Goal: Task Accomplishment & Management: Use online tool/utility

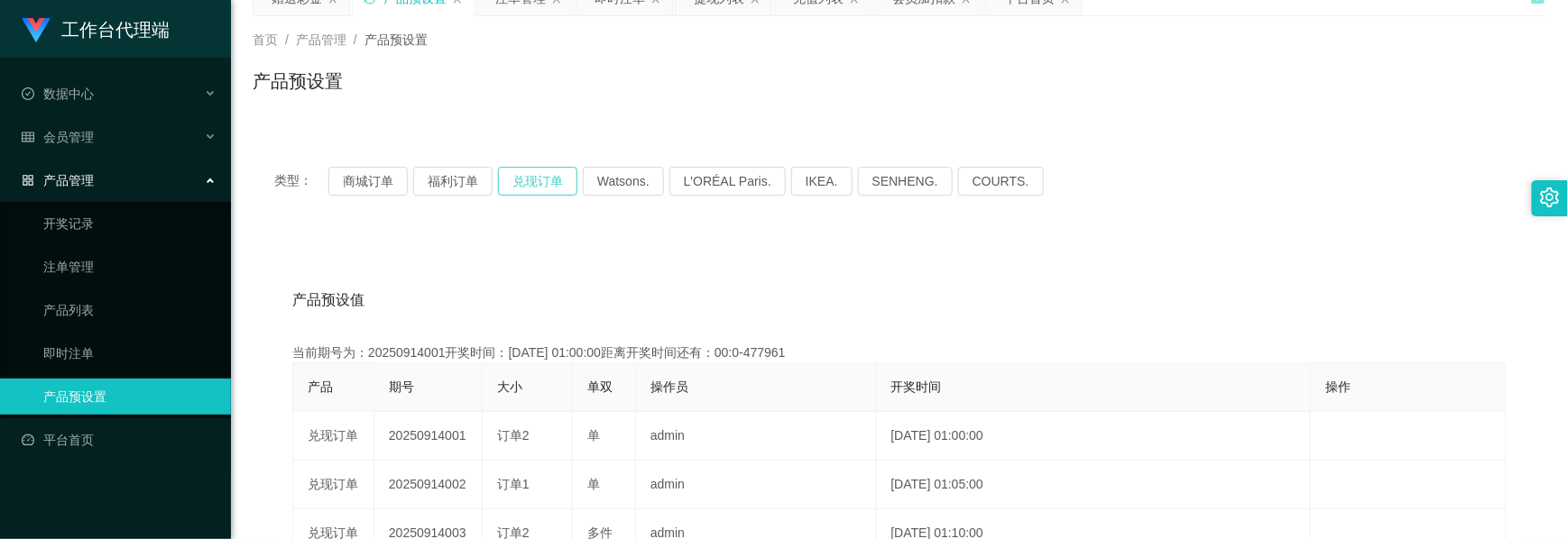
click at [518, 170] on button "兑现订单" at bounding box center [538, 181] width 79 height 29
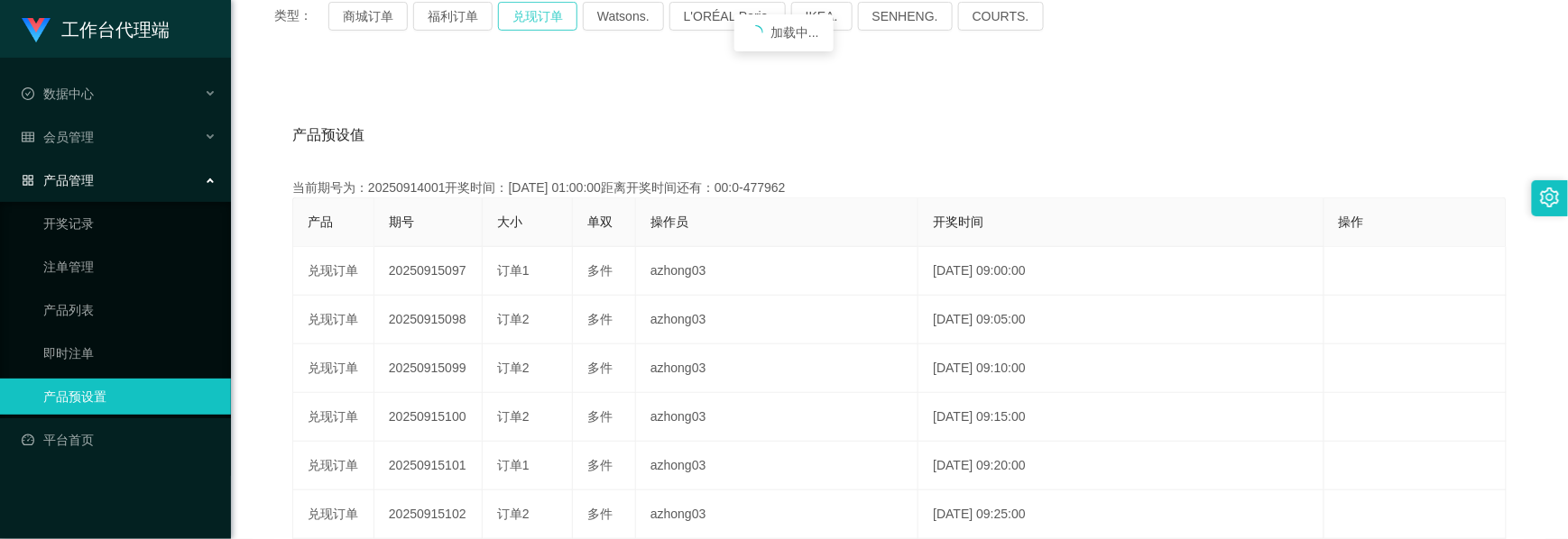
scroll to position [325, 0]
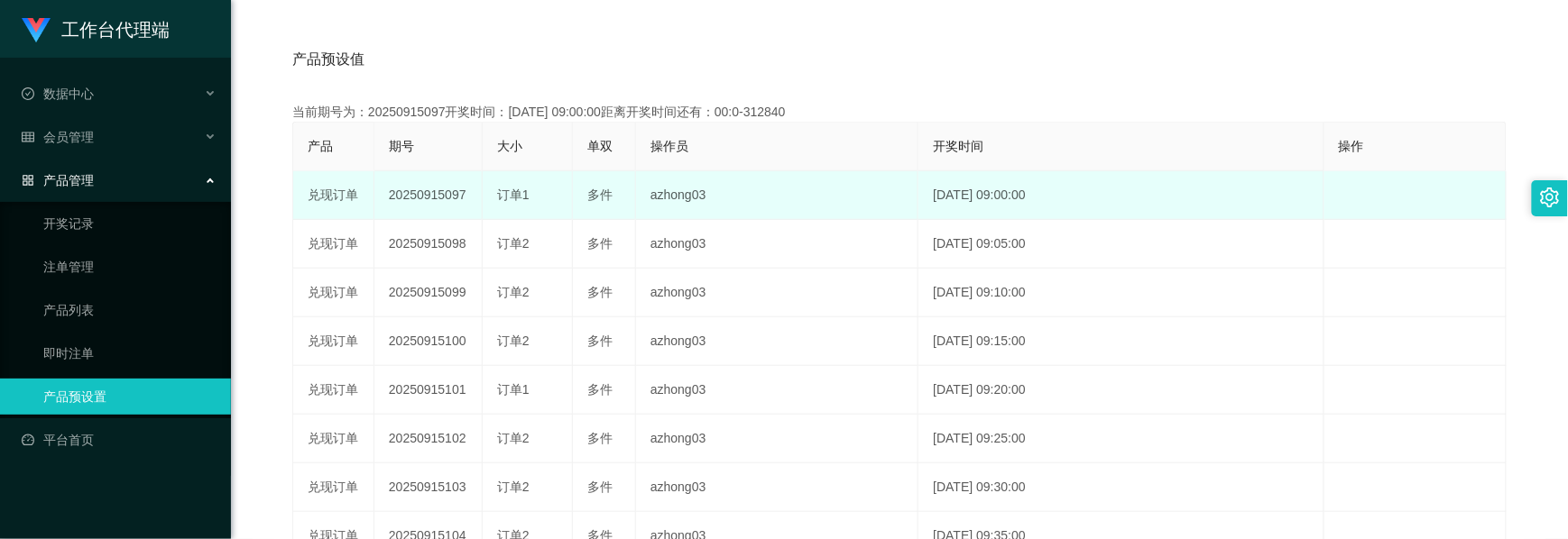
click at [430, 198] on td "20250915097" at bounding box center [429, 195] width 108 height 48
copy td "20250915097"
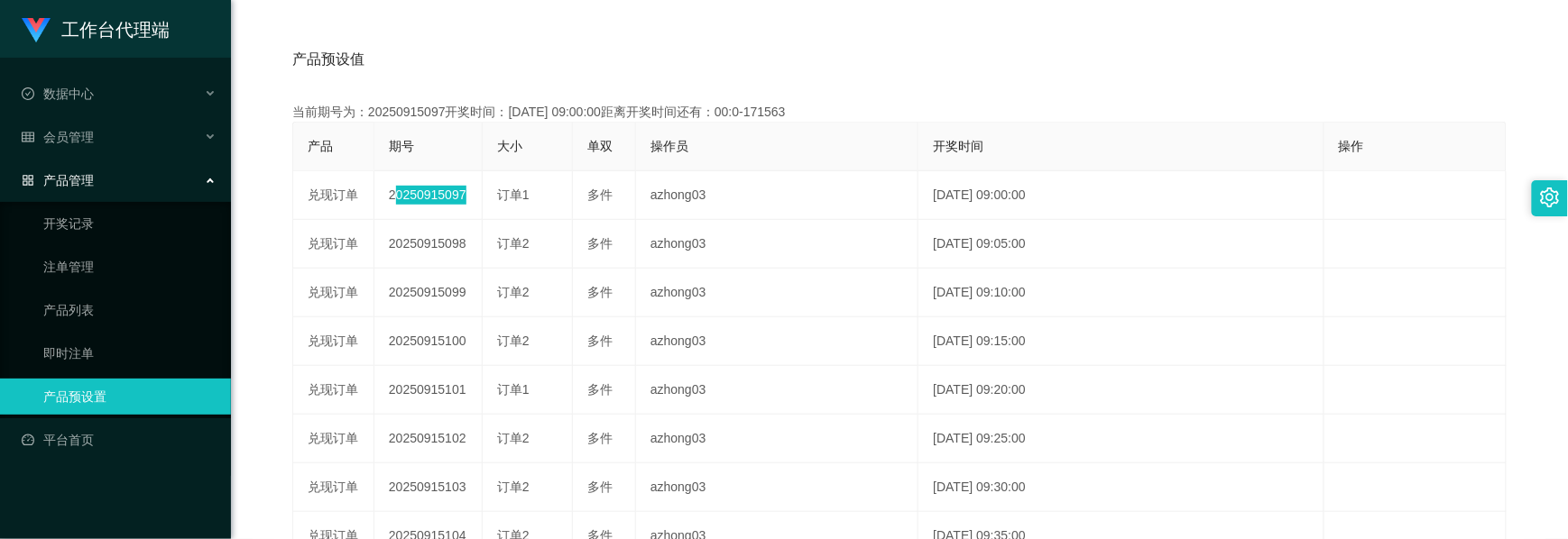
scroll to position [205, 0]
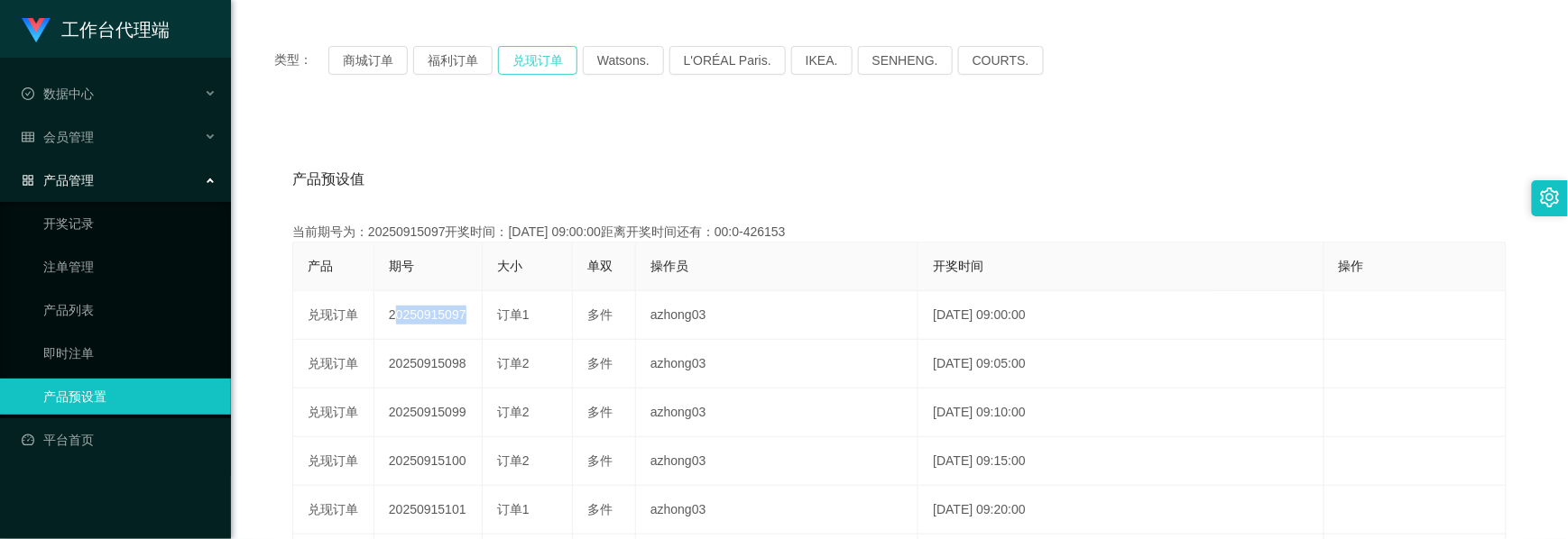
click at [533, 69] on button "兑现订单" at bounding box center [538, 61] width 79 height 29
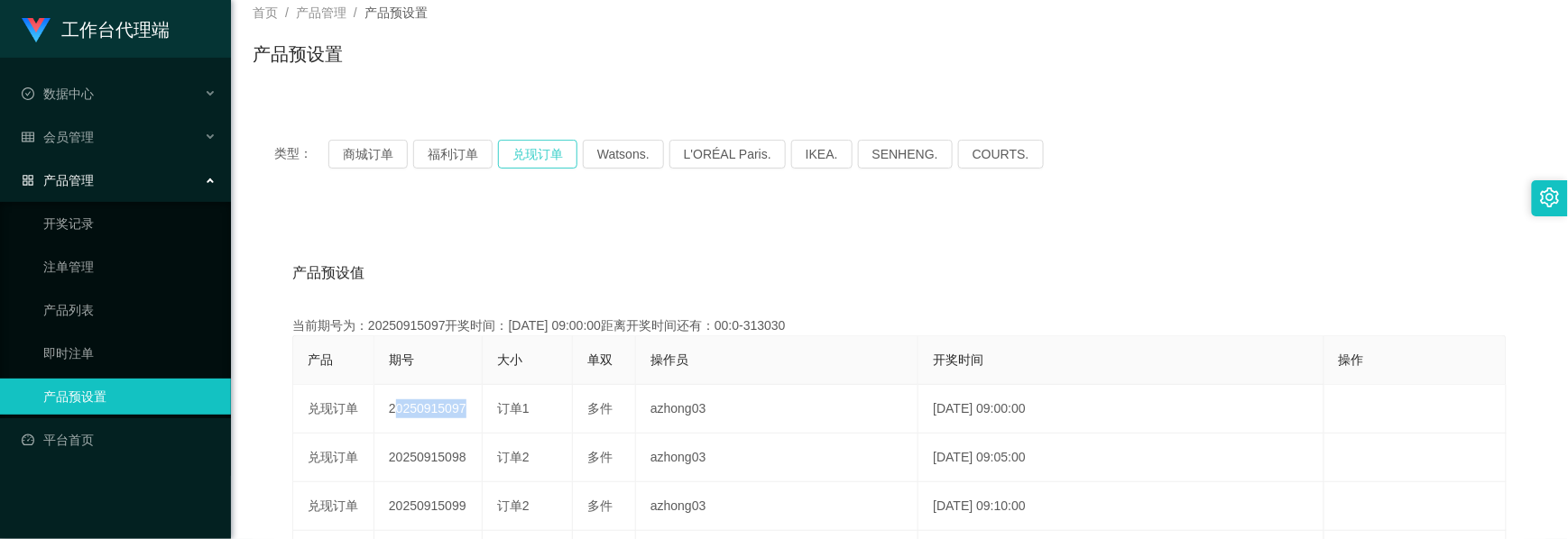
scroll to position [0, 0]
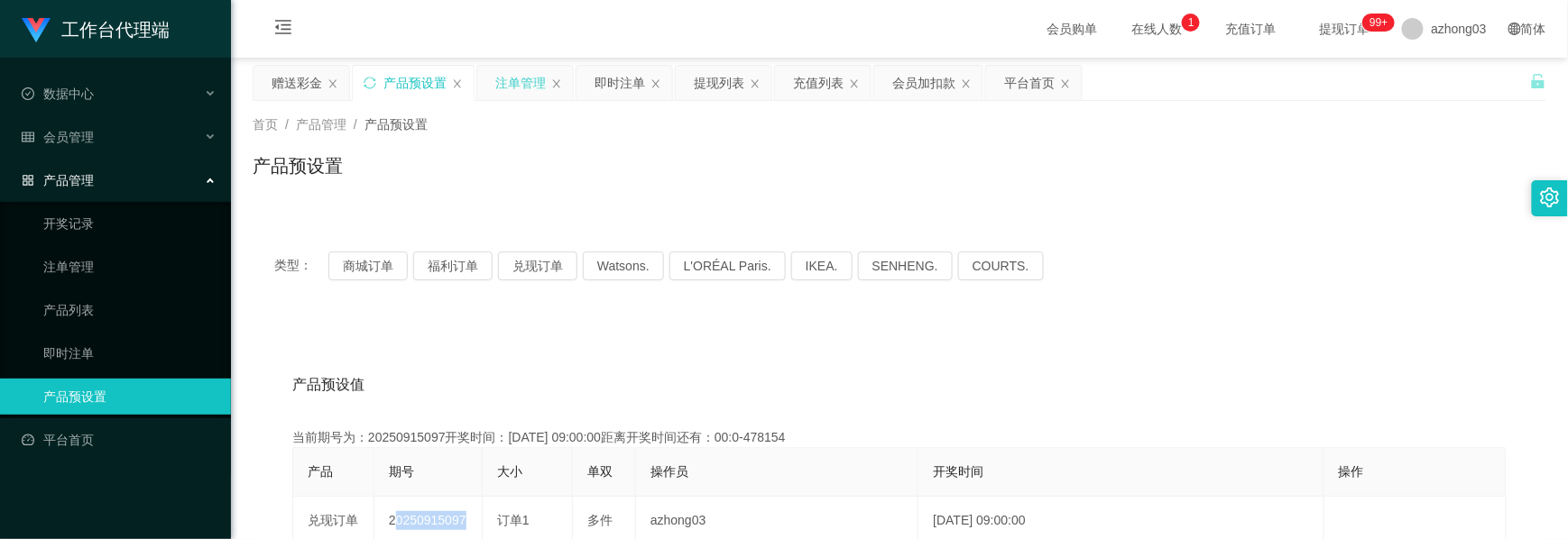
click at [513, 85] on div "注单管理" at bounding box center [520, 82] width 50 height 34
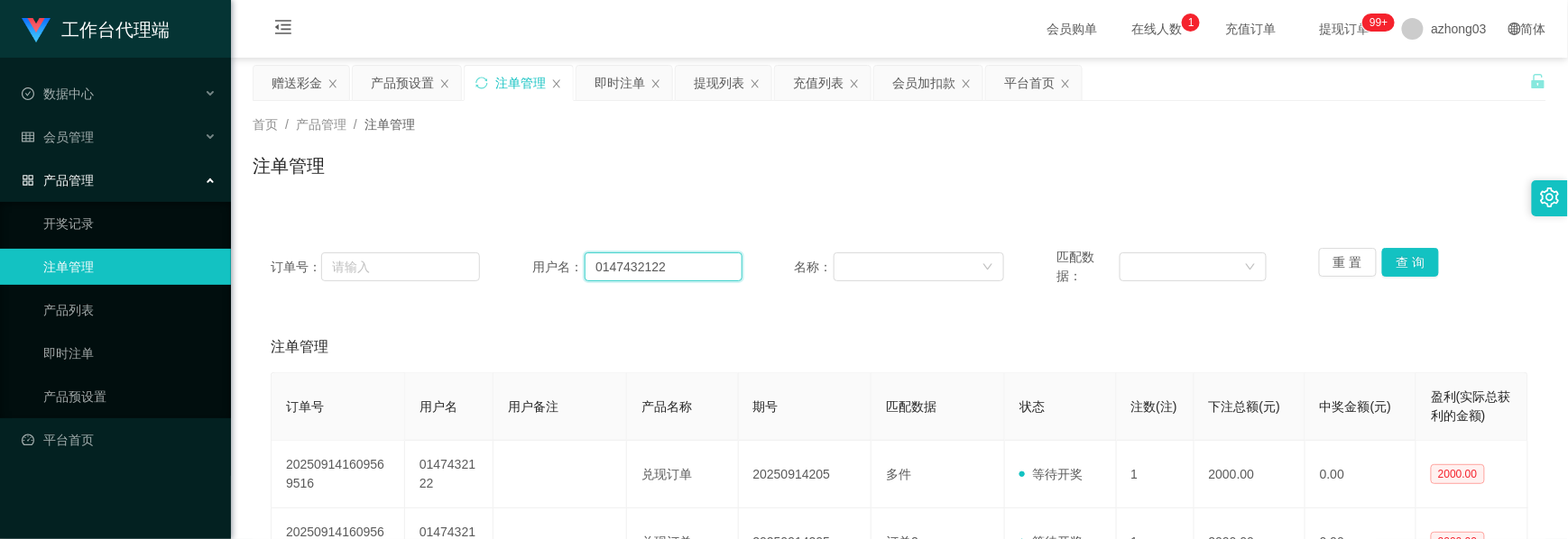
drag, startPoint x: 661, startPoint y: 270, endPoint x: 550, endPoint y: 270, distance: 111.0
click at [550, 270] on div "用户名： 0147432122" at bounding box center [637, 266] width 209 height 38
paste input "WongTeckHuong"
type input "WongTeckHuong"
click at [1400, 264] on button "查 询" at bounding box center [1411, 262] width 58 height 29
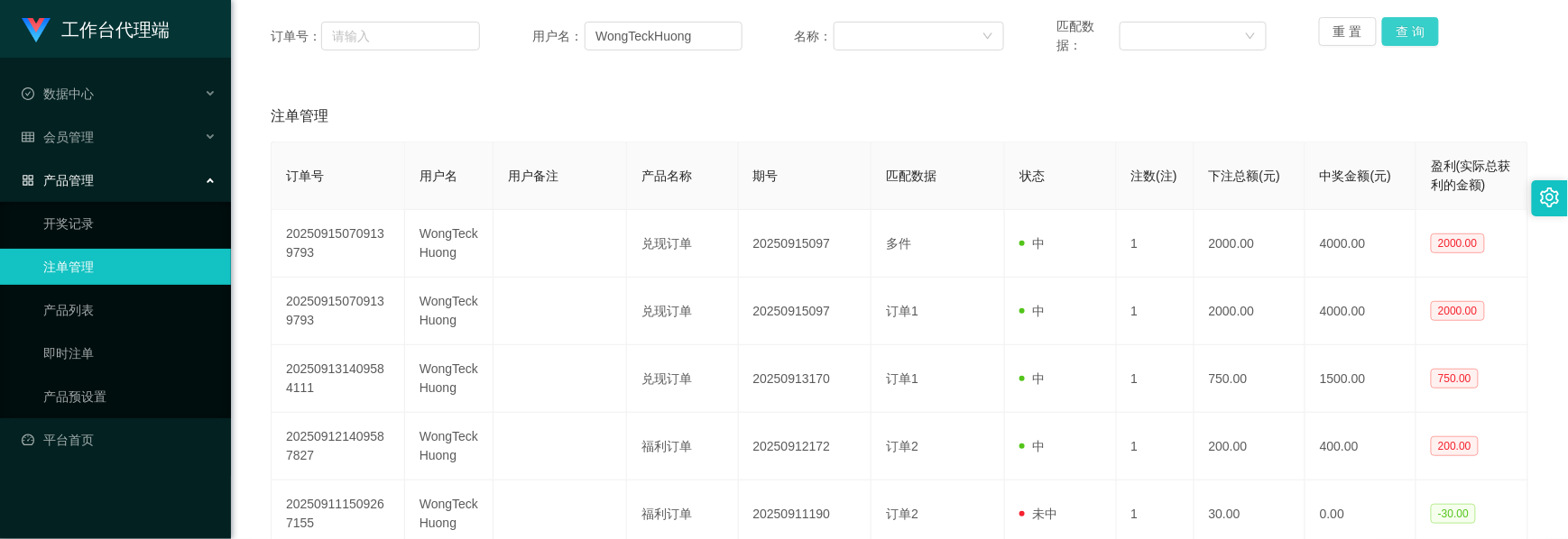
scroll to position [240, 0]
